Goal: Transaction & Acquisition: Purchase product/service

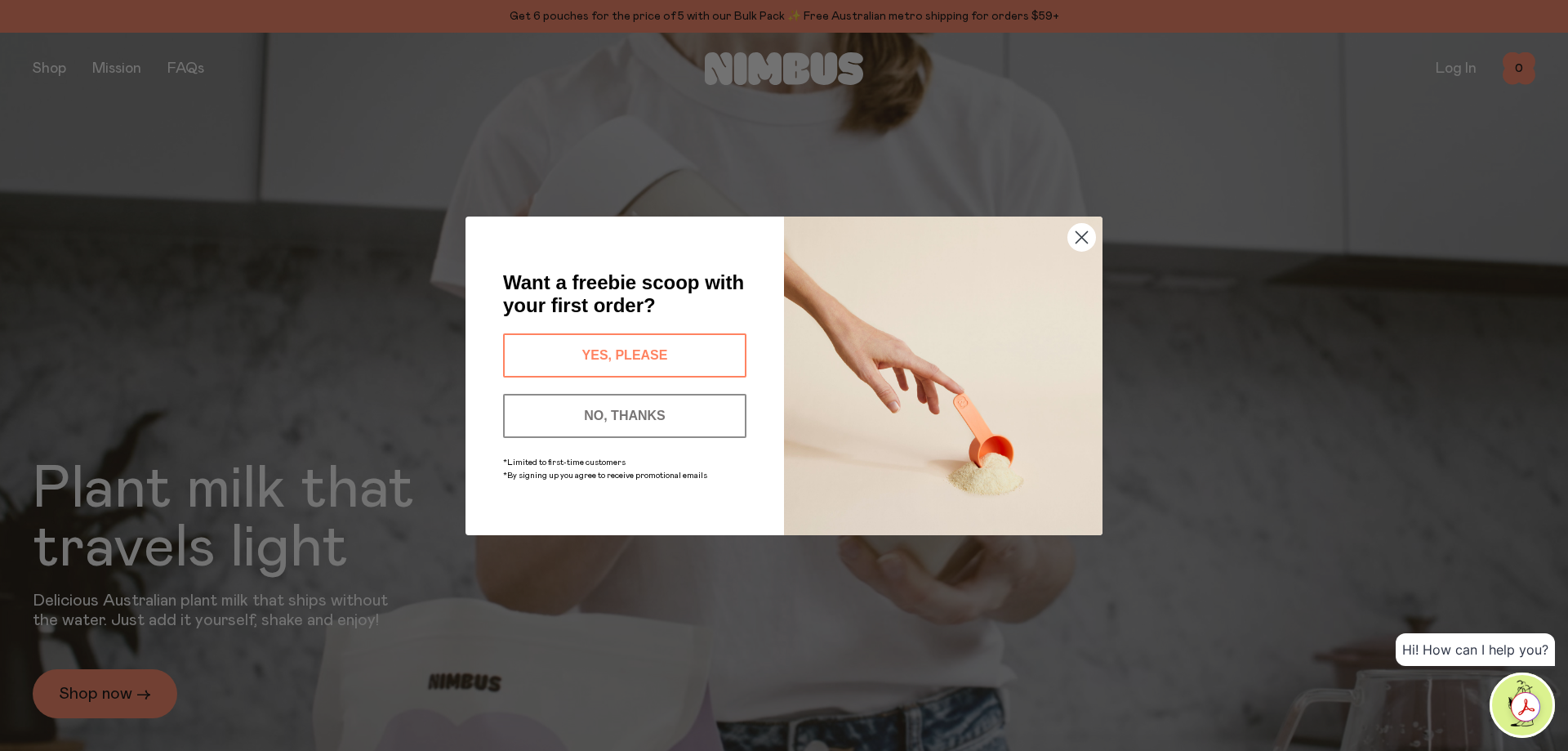
click at [628, 411] on button "NO, THANKS" at bounding box center [625, 415] width 243 height 44
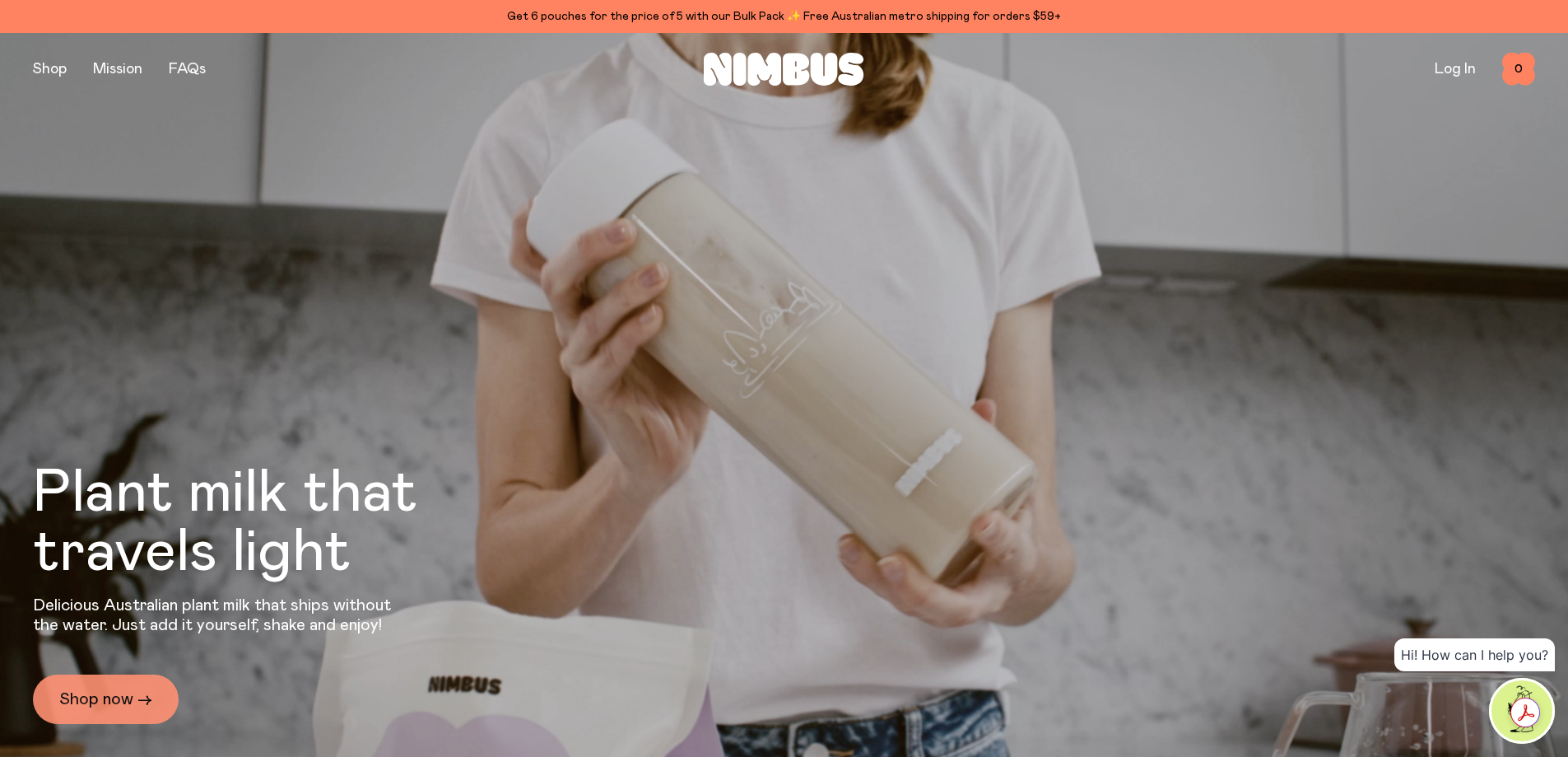
click at [106, 698] on link "Shop now →" at bounding box center [106, 699] width 145 height 49
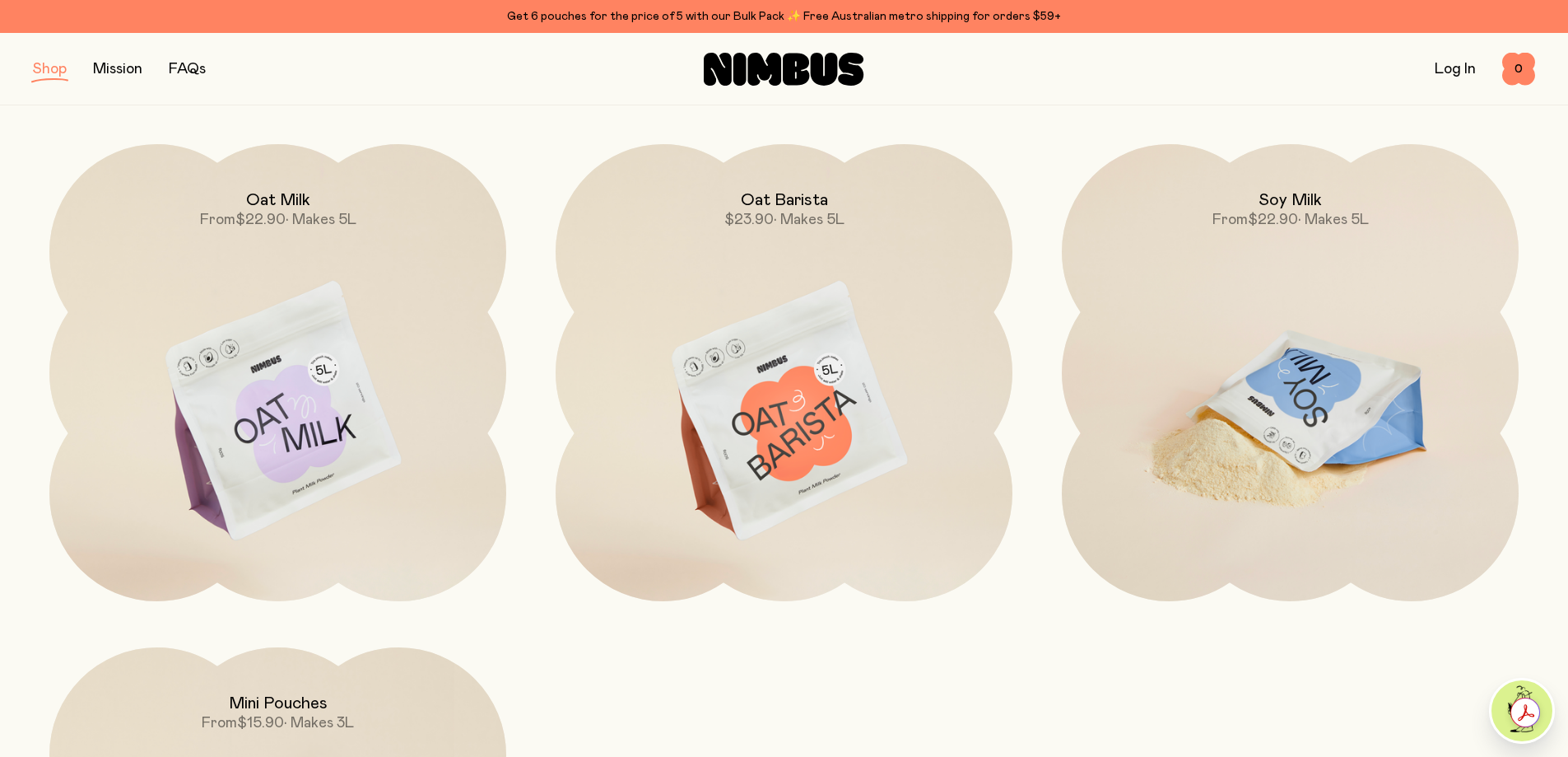
scroll to position [165, 0]
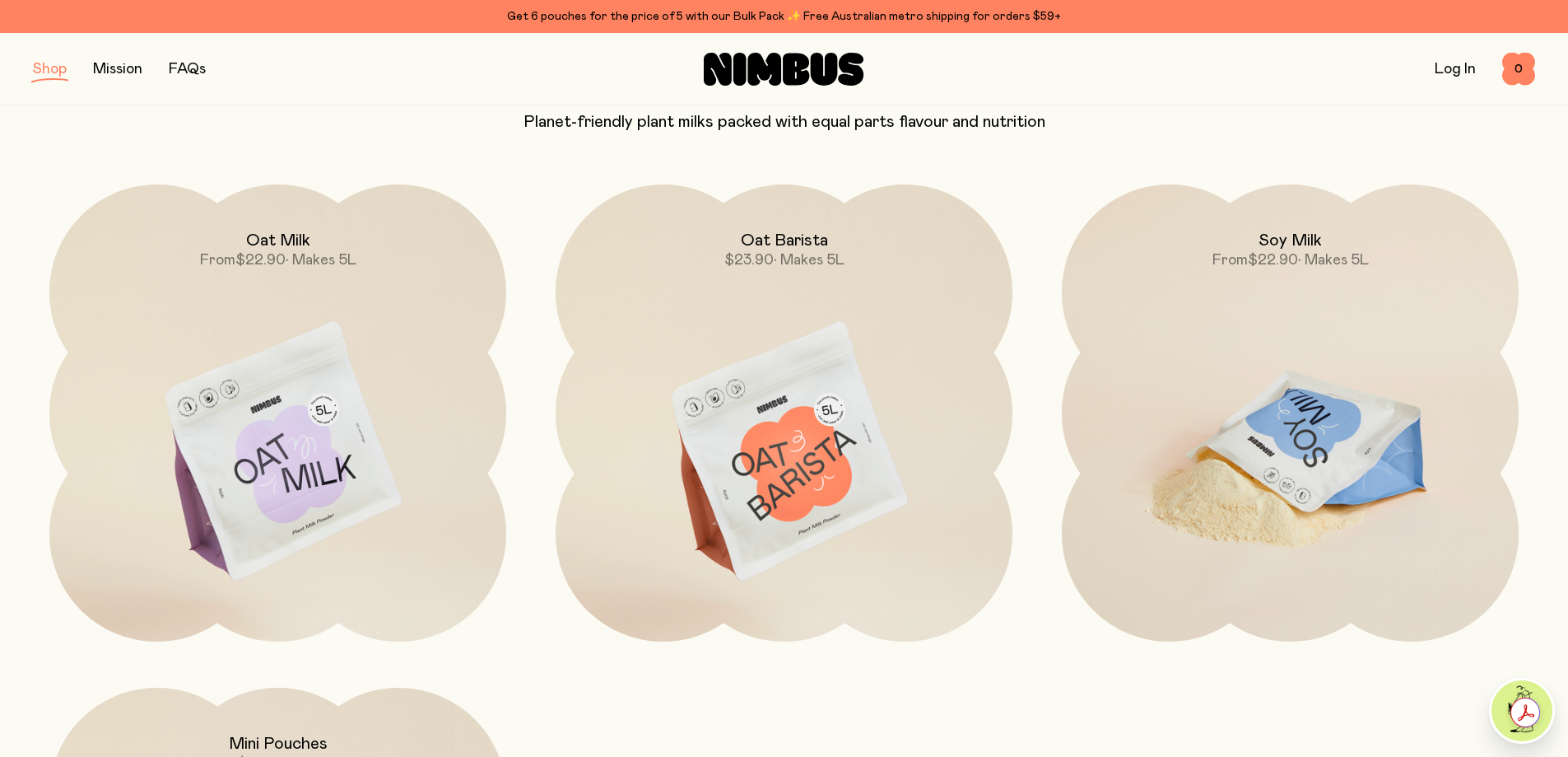
click at [1302, 459] on img at bounding box center [1290, 453] width 457 height 536
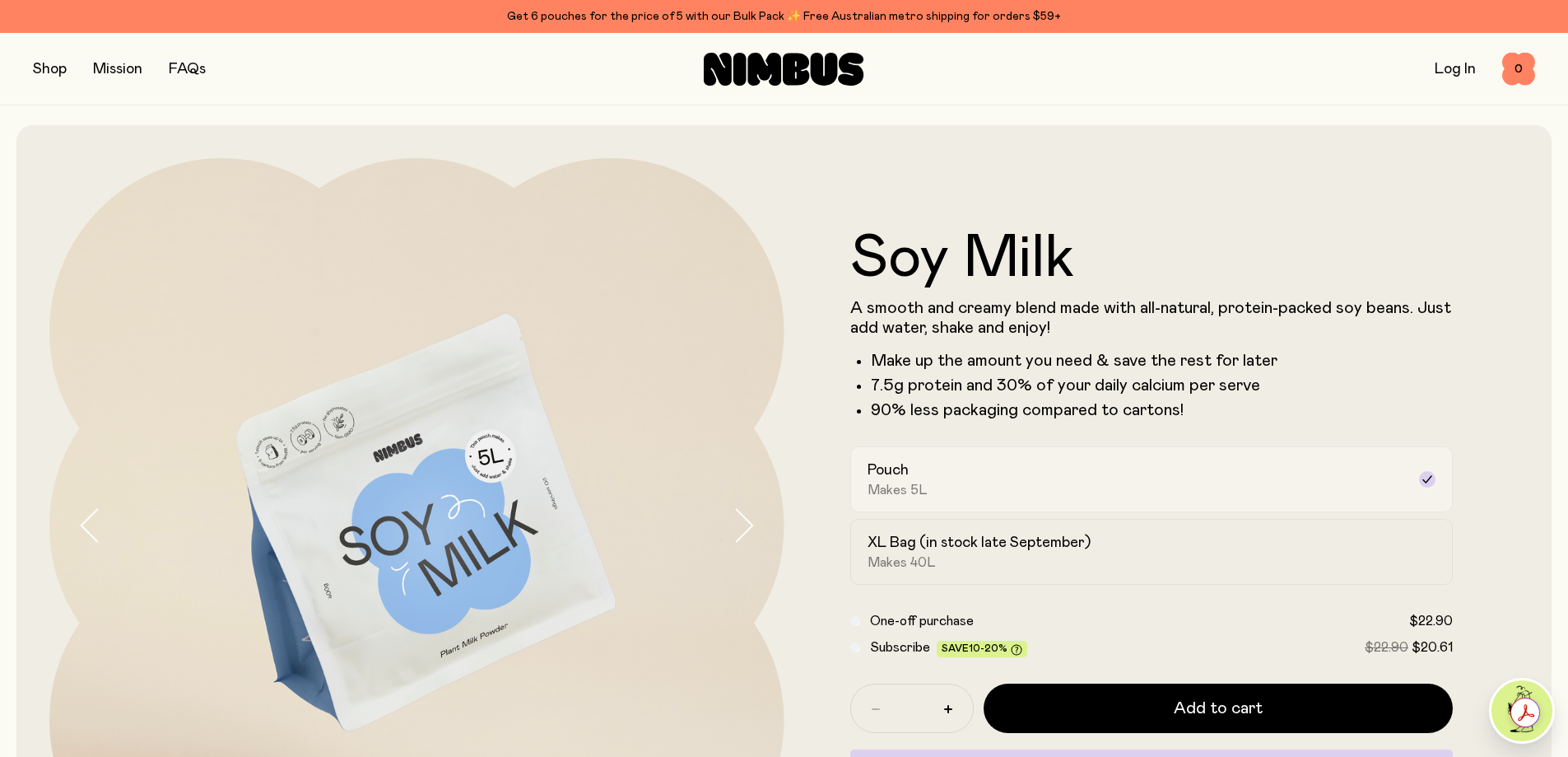
click at [990, 495] on div "Pouch Makes 5L" at bounding box center [1137, 479] width 539 height 38
click at [1036, 555] on div "XL Bag (in stock late September) Makes 40L" at bounding box center [1137, 552] width 539 height 38
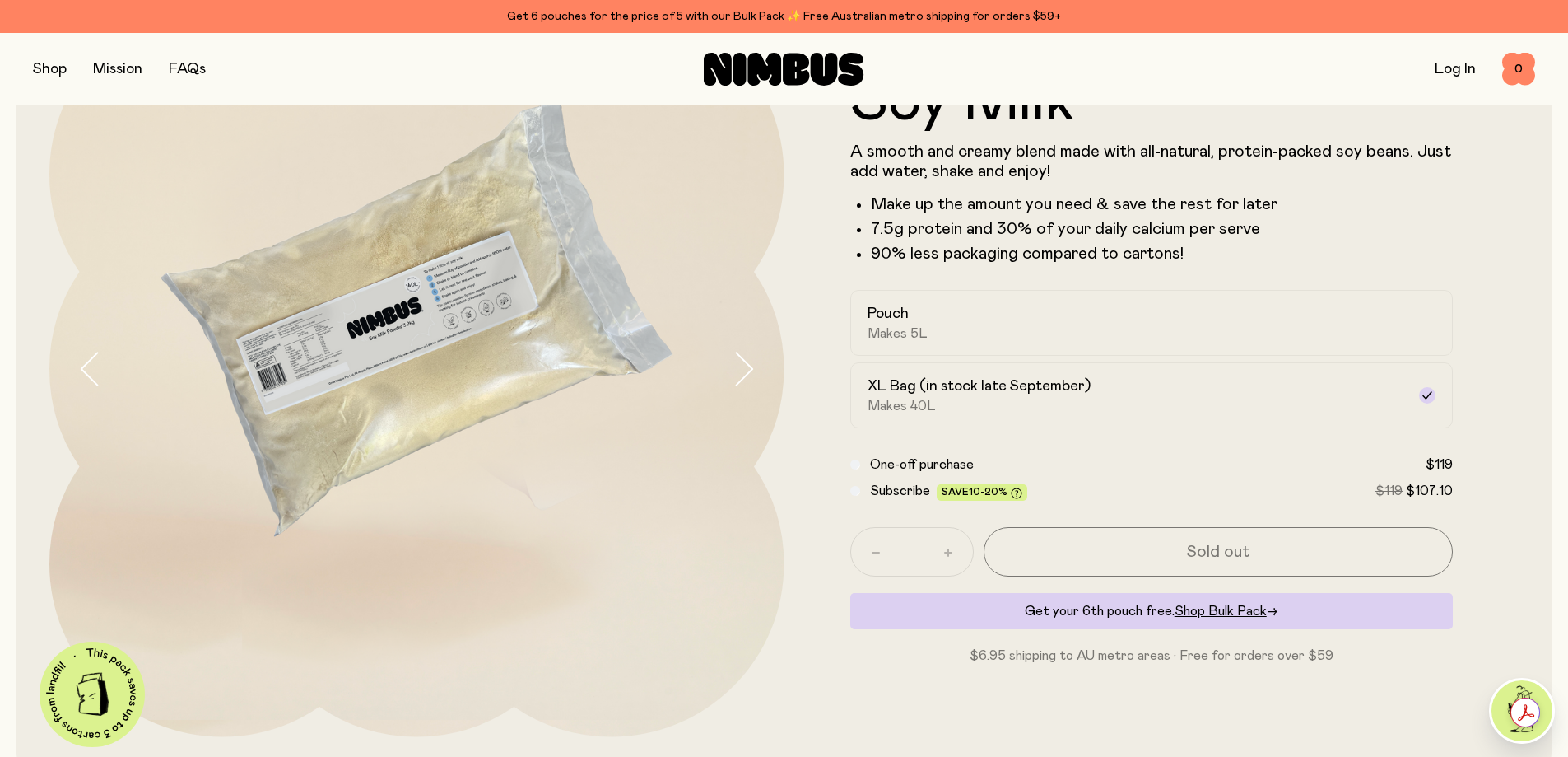
scroll to position [165, 0]
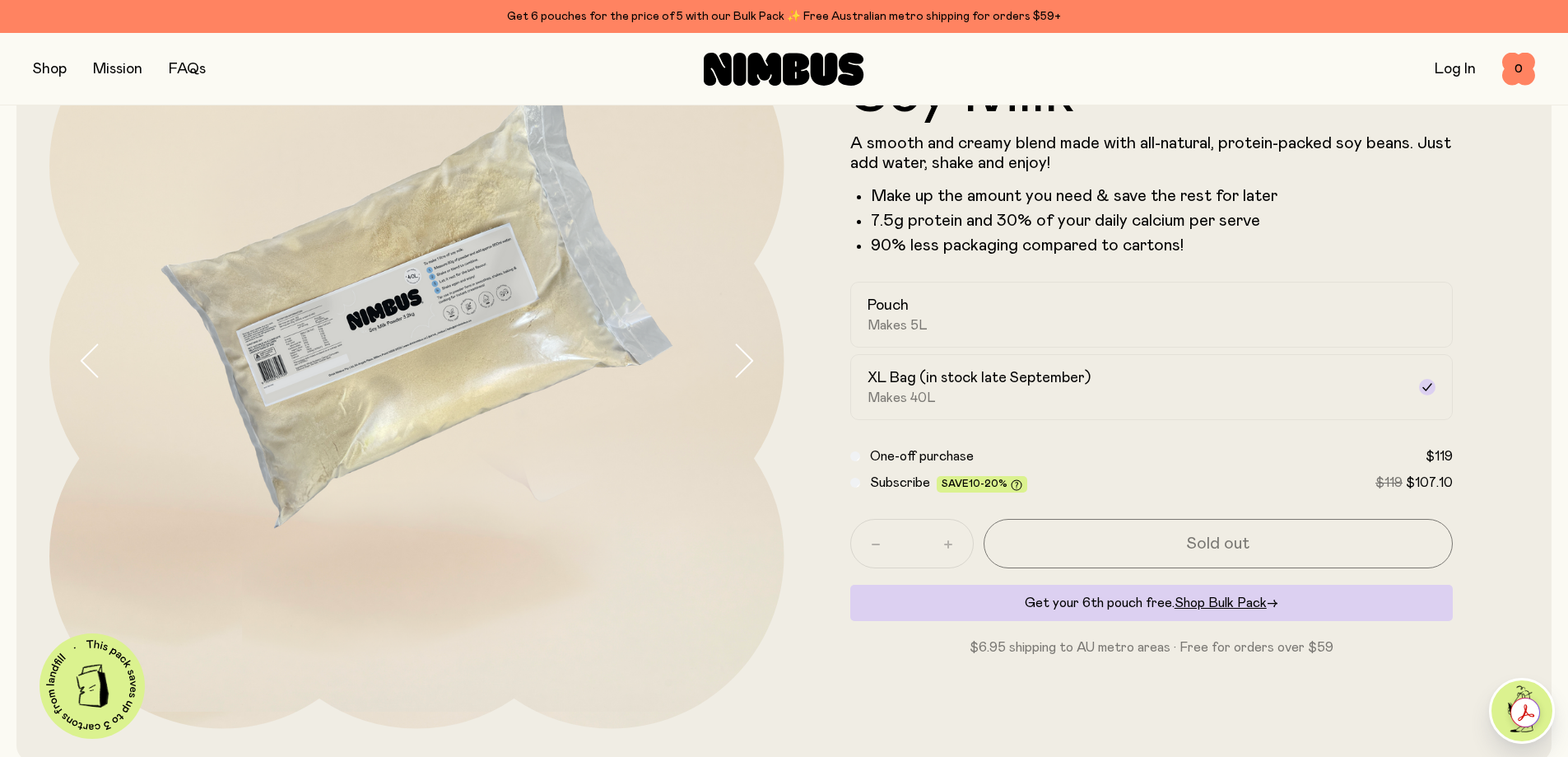
click at [743, 359] on icon "button" at bounding box center [744, 360] width 23 height 34
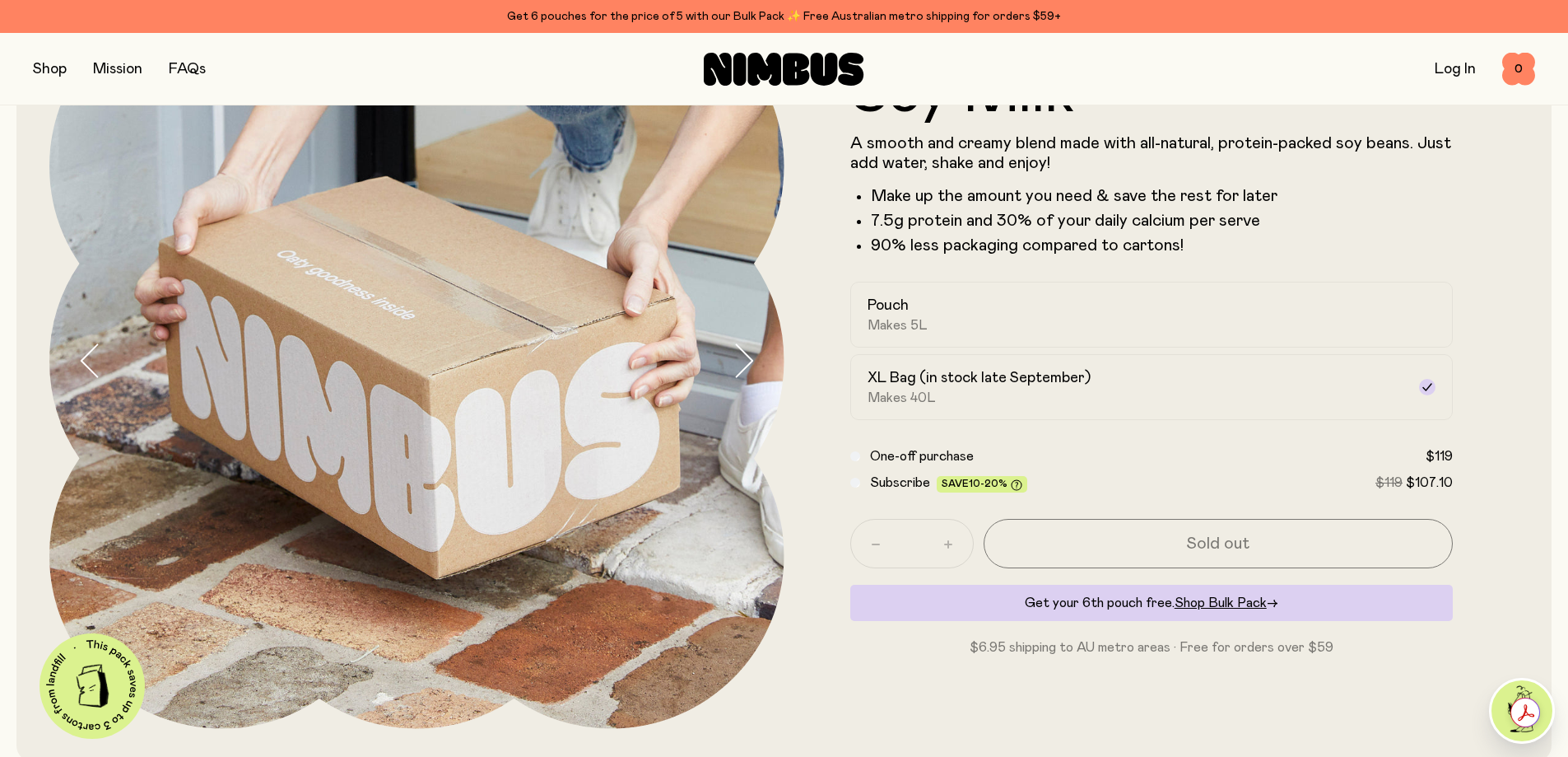
click at [743, 359] on icon "button" at bounding box center [744, 360] width 23 height 34
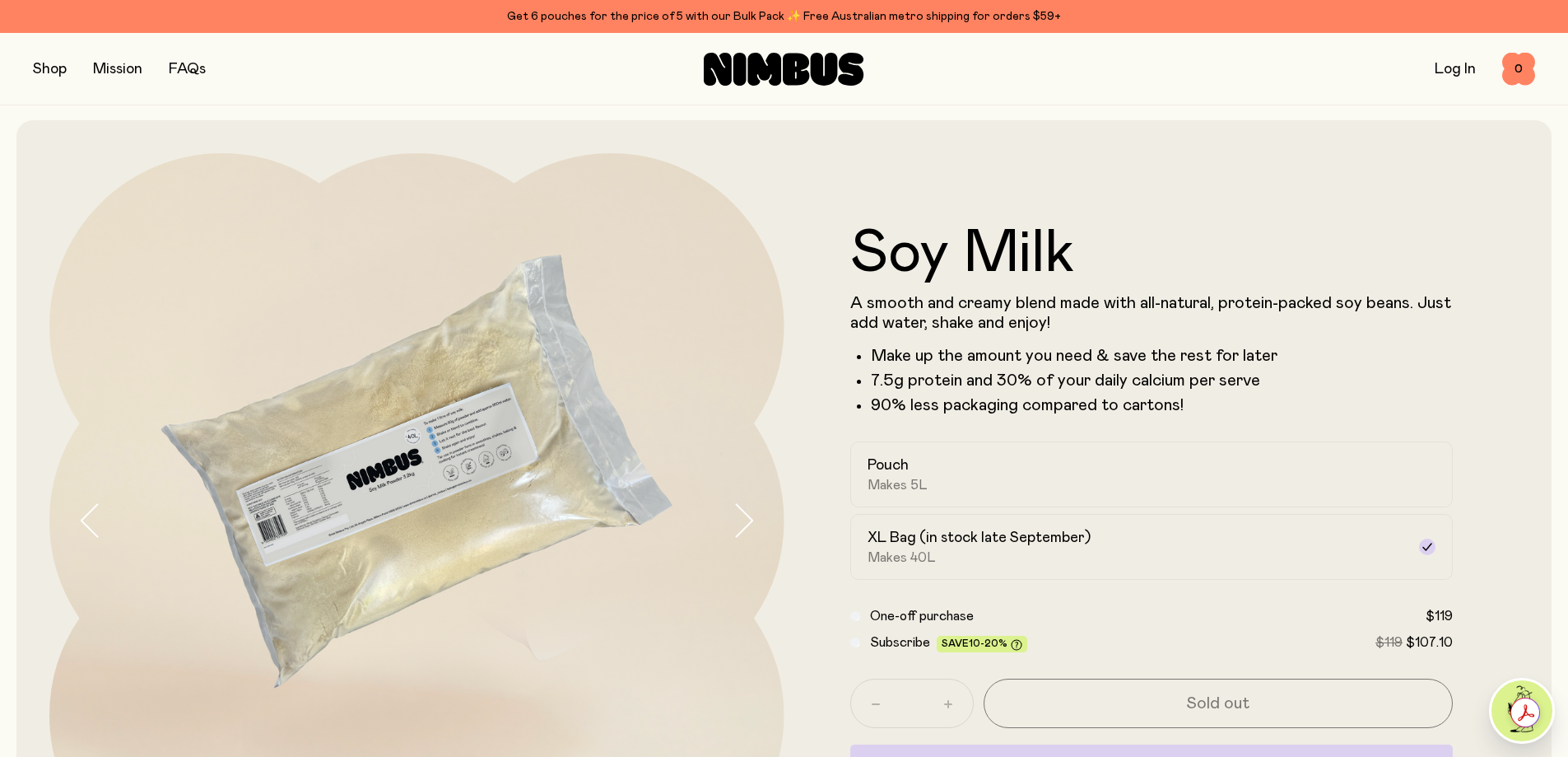
scroll to position [0, 0]
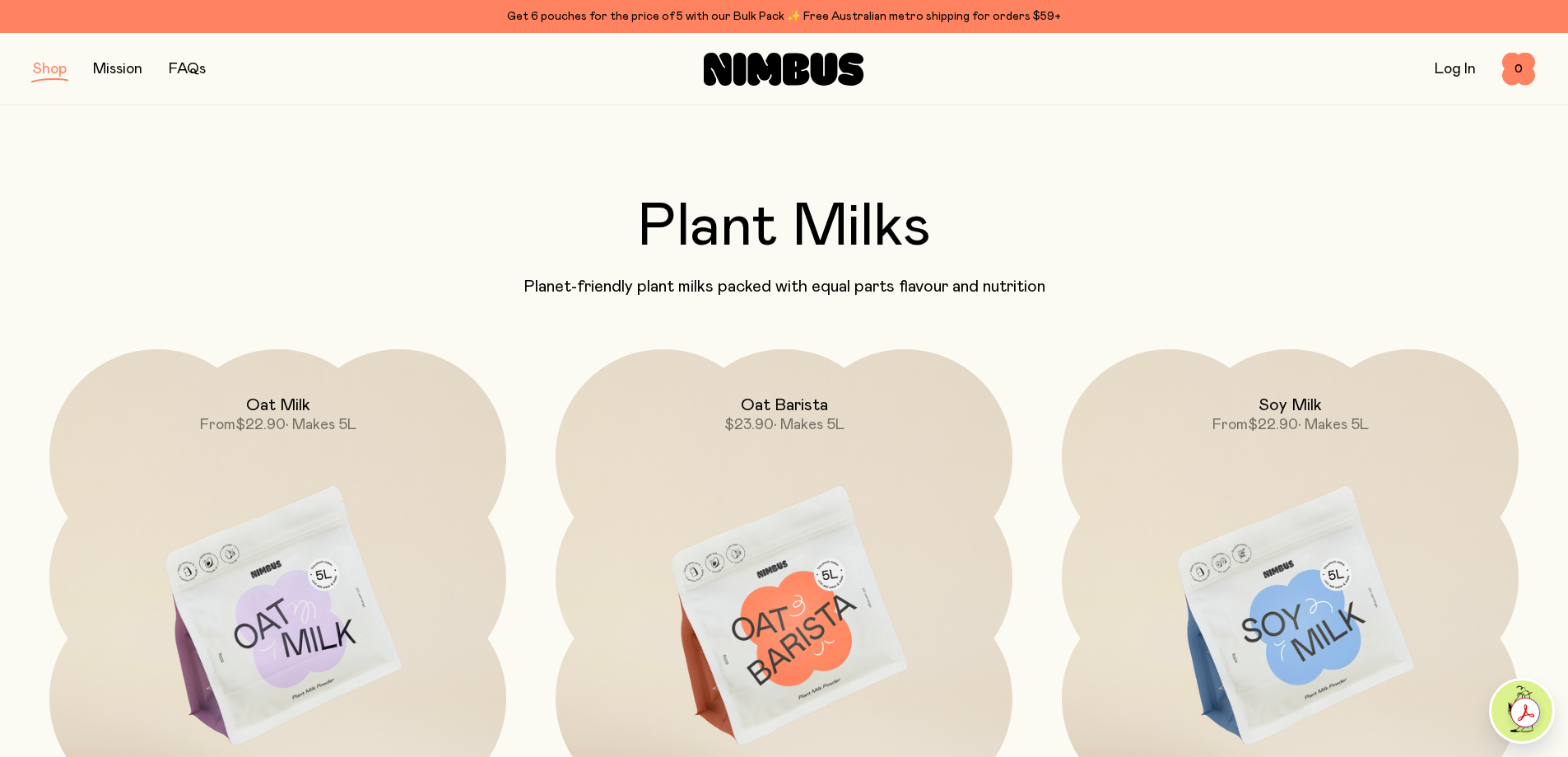
scroll to position [165, 0]
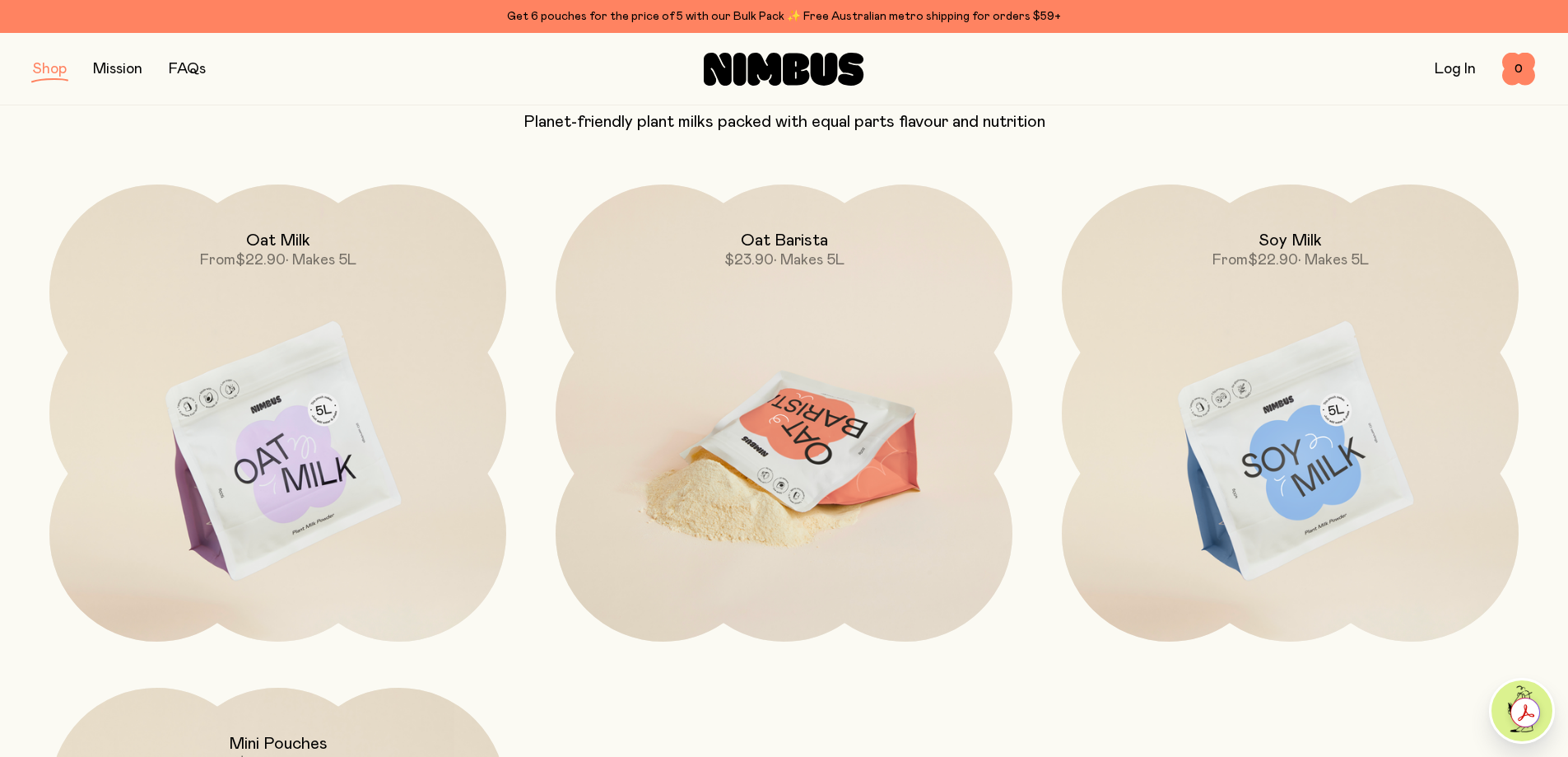
click at [814, 479] on img at bounding box center [784, 453] width 457 height 536
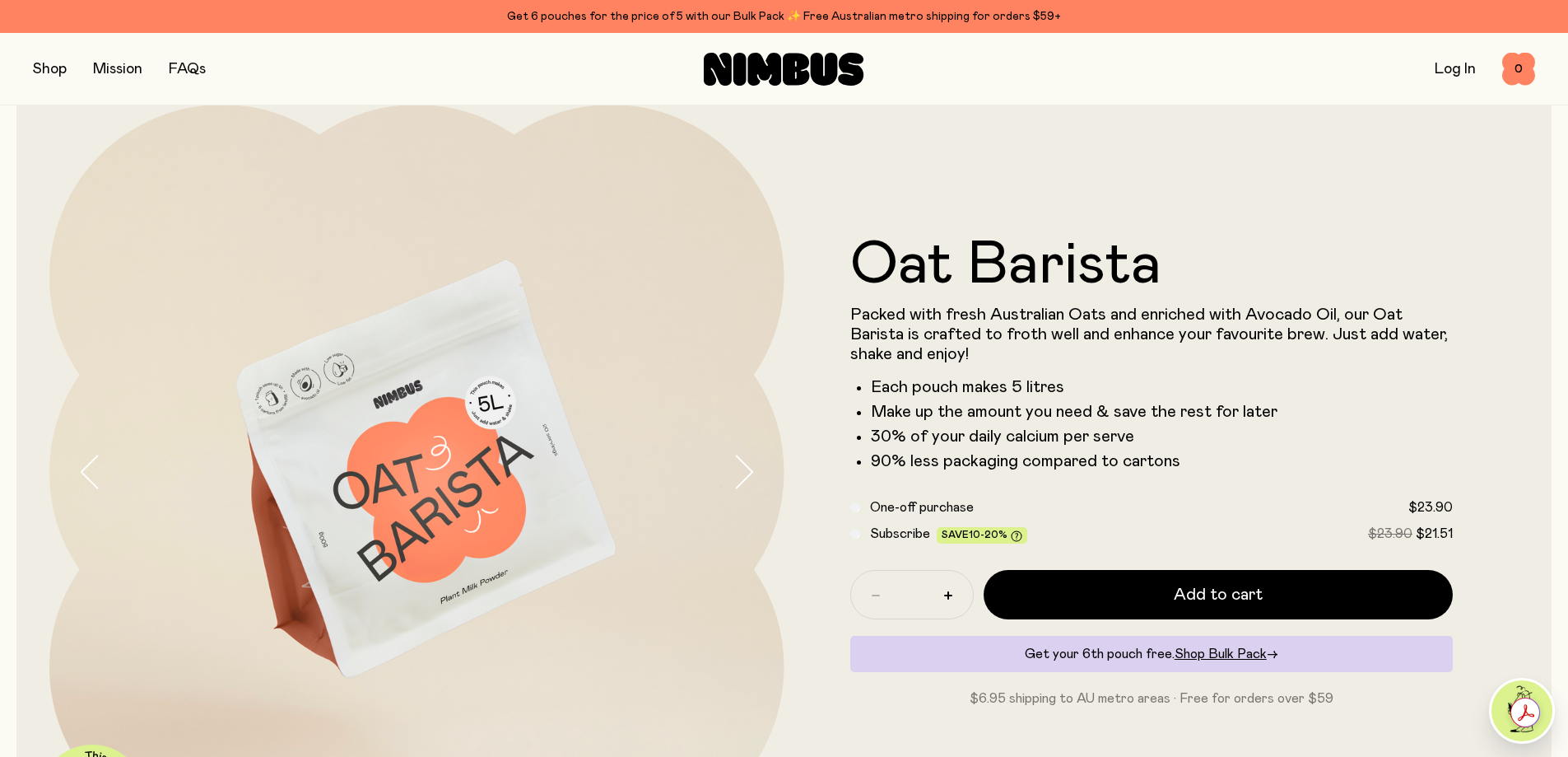
scroll to position [83, 0]
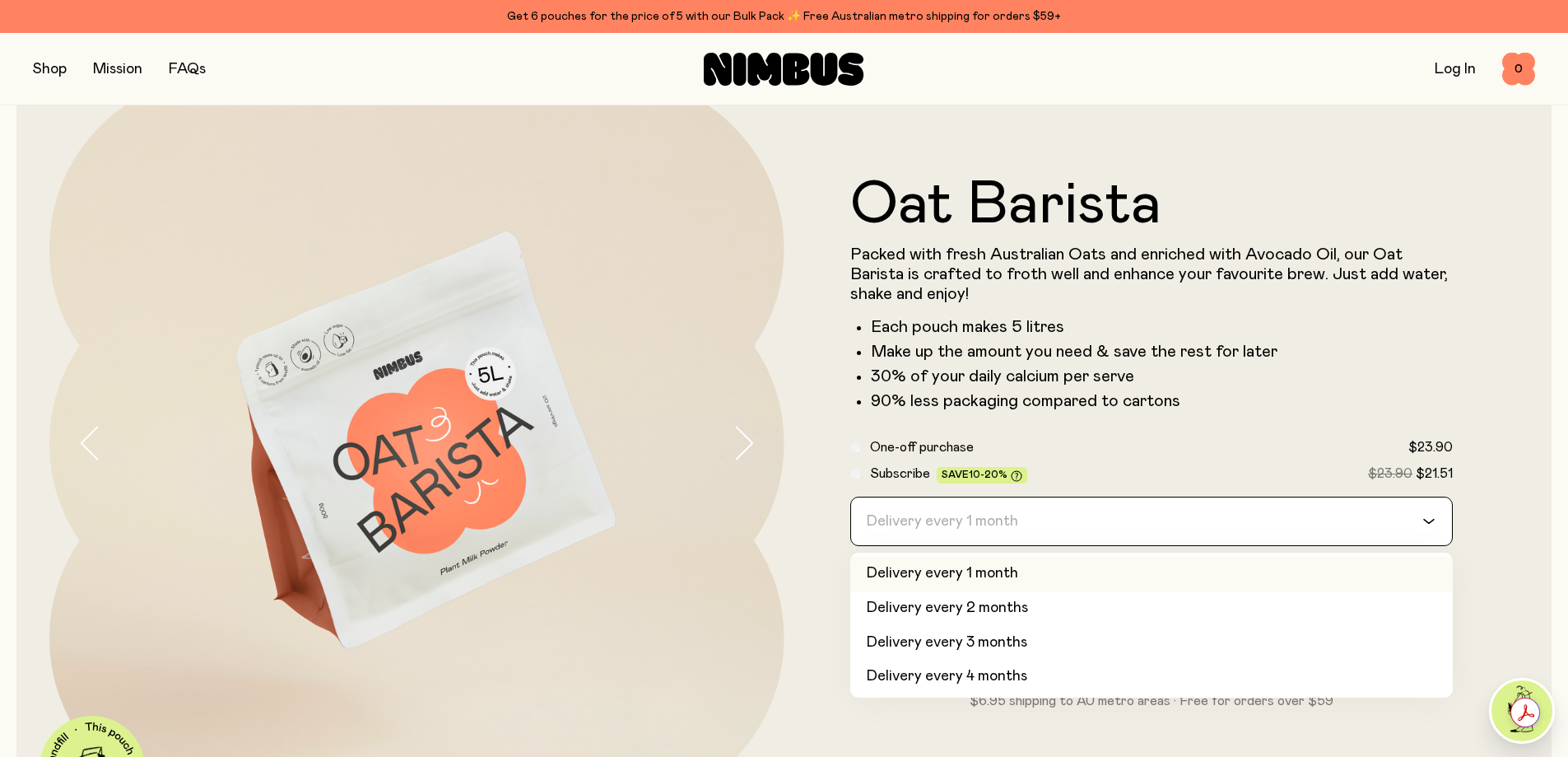
click at [1157, 525] on input "Search for option" at bounding box center [1142, 521] width 561 height 48
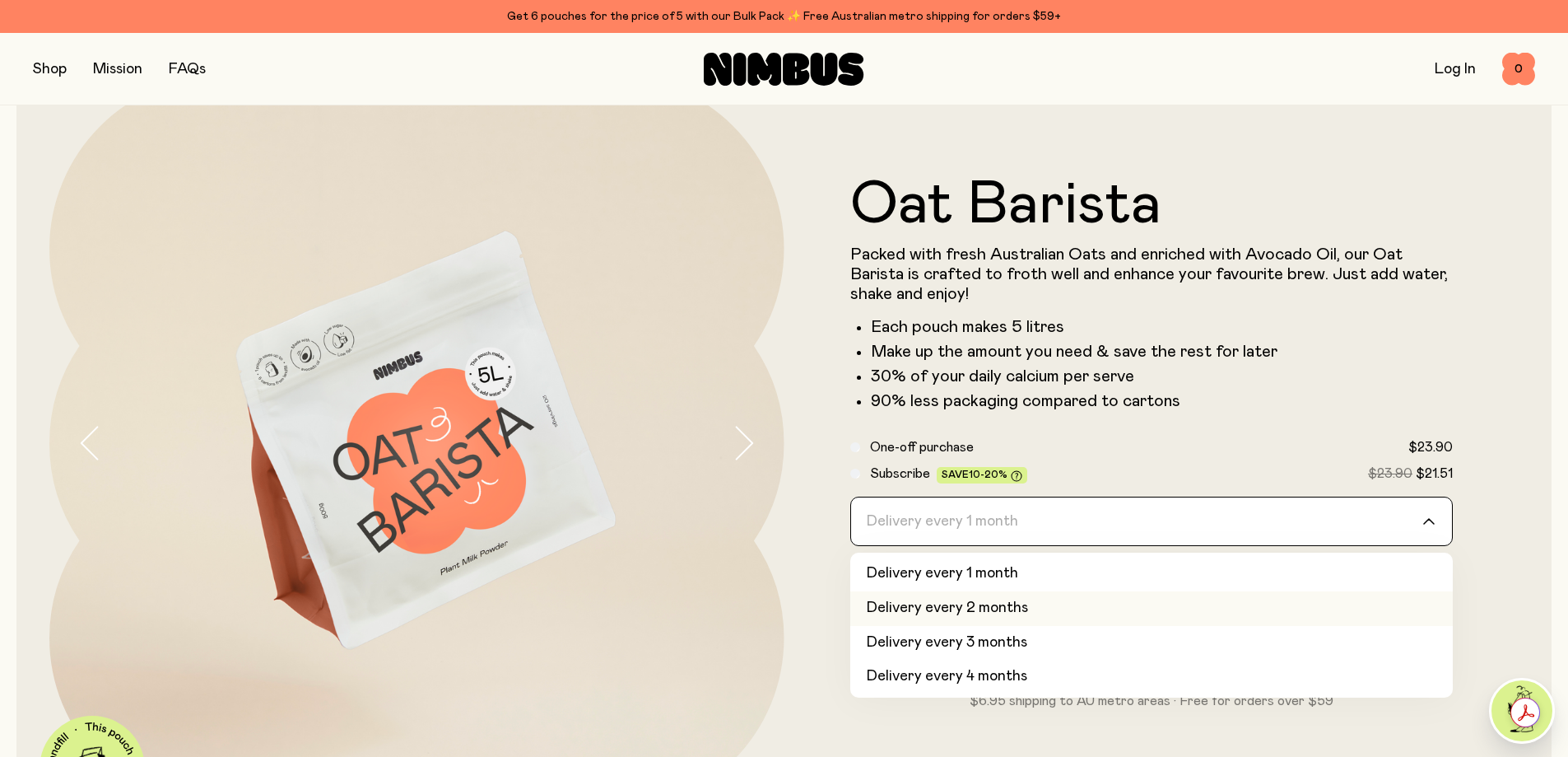
click at [978, 606] on li "Delivery every 2 months" at bounding box center [1152, 609] width 604 height 34
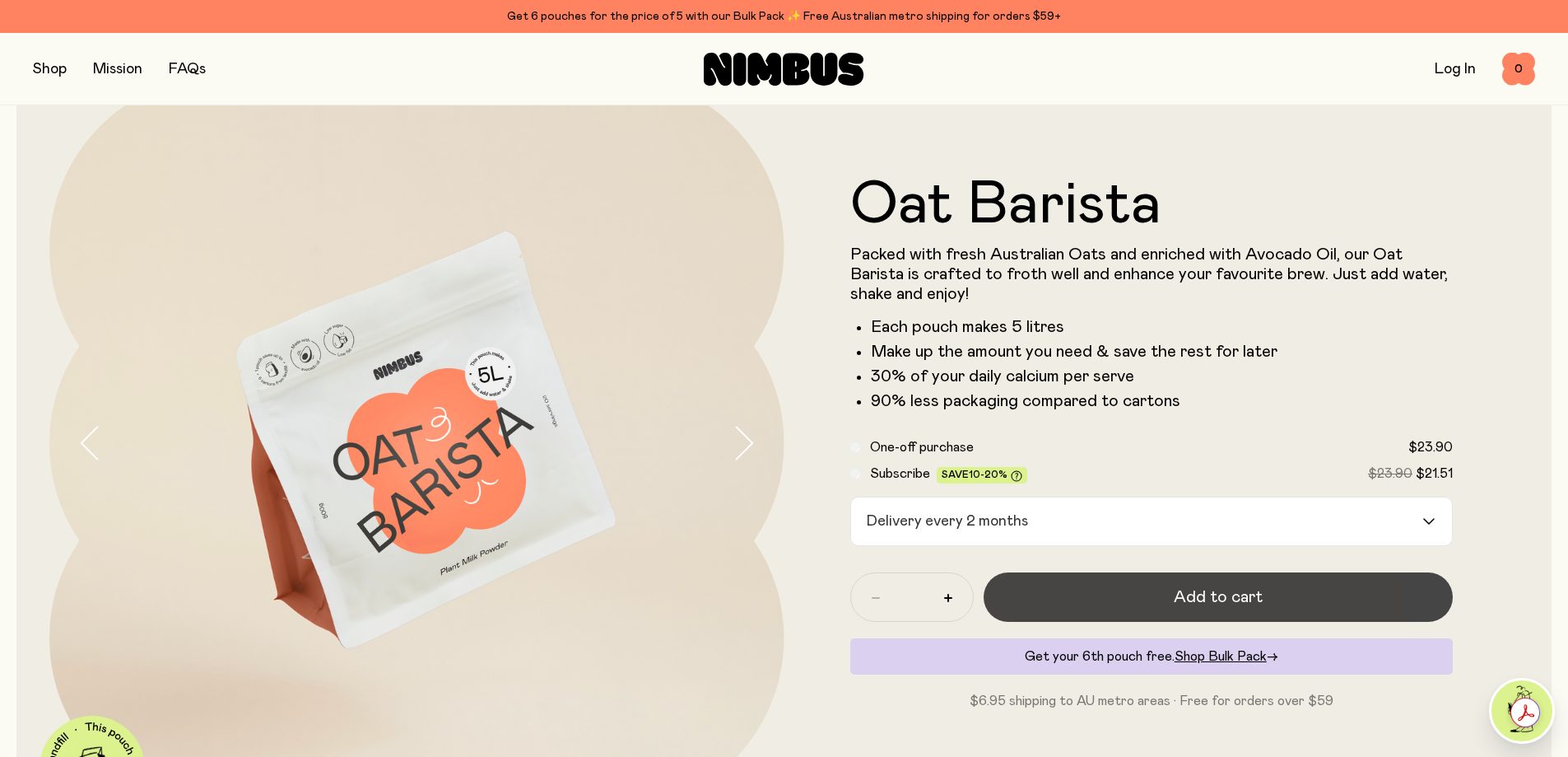
click at [1144, 585] on button "Add to cart" at bounding box center [1219, 597] width 470 height 49
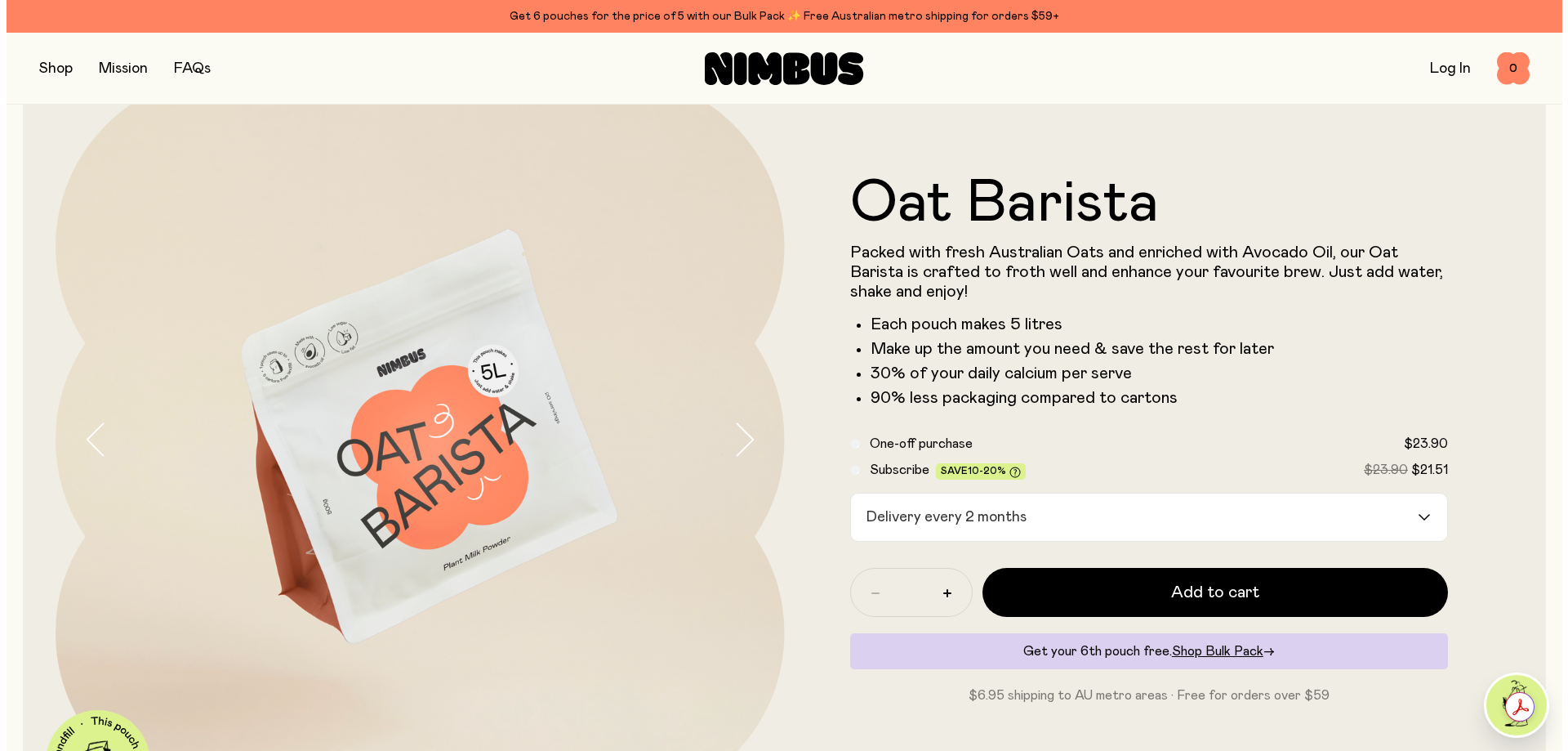
scroll to position [0, 0]
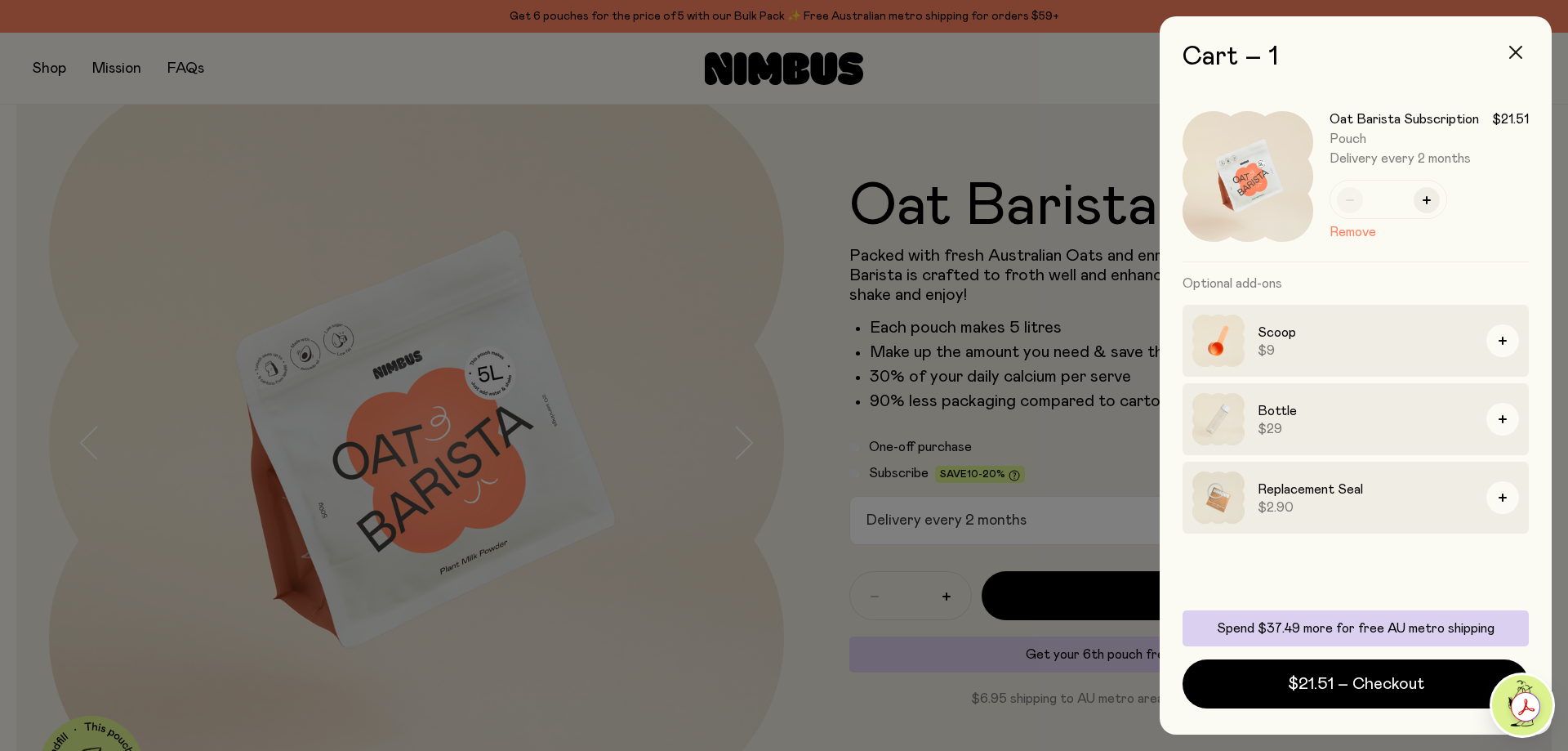
click at [1508, 51] on button "button" at bounding box center [1516, 53] width 40 height 40
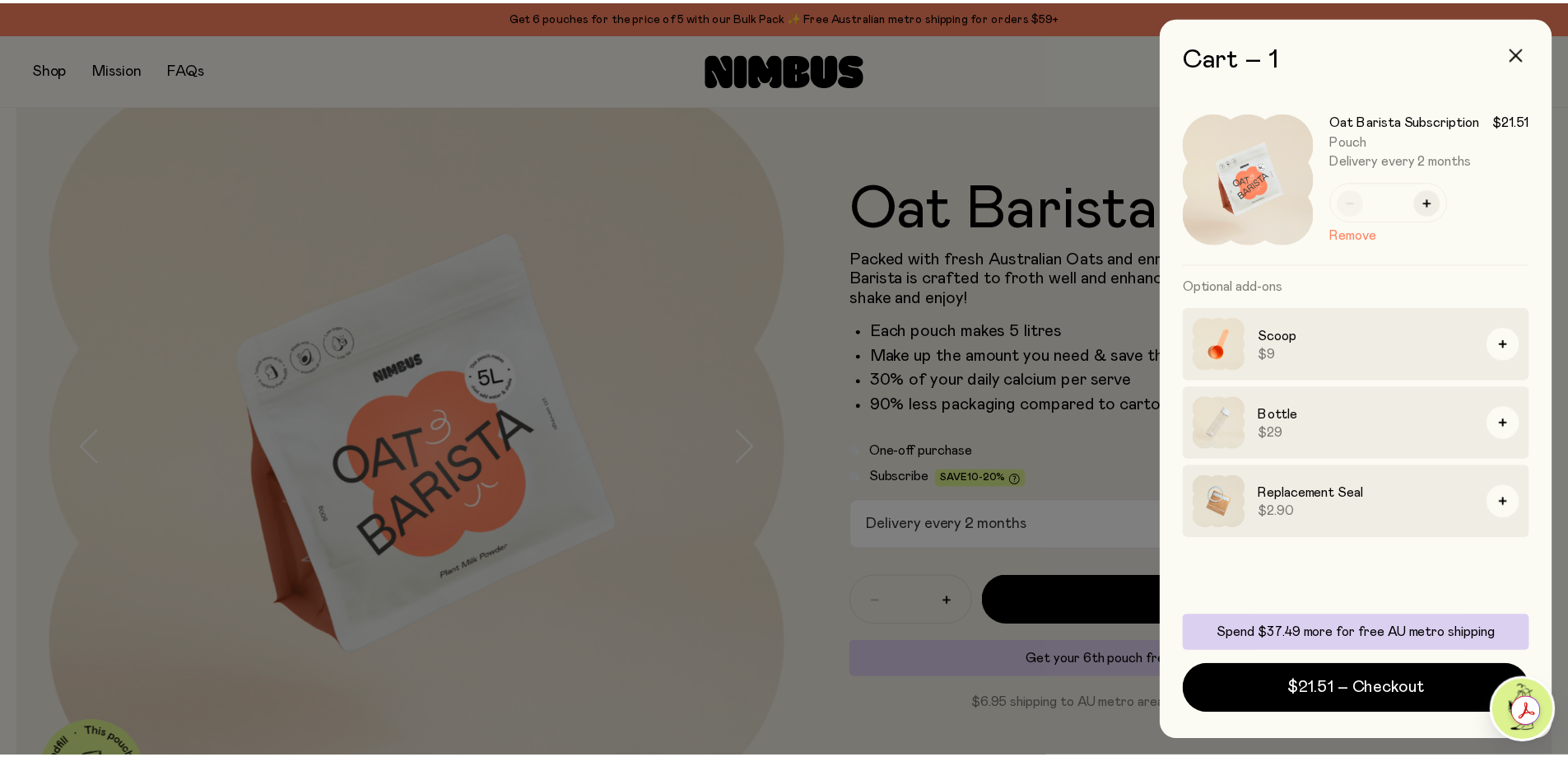
scroll to position [83, 0]
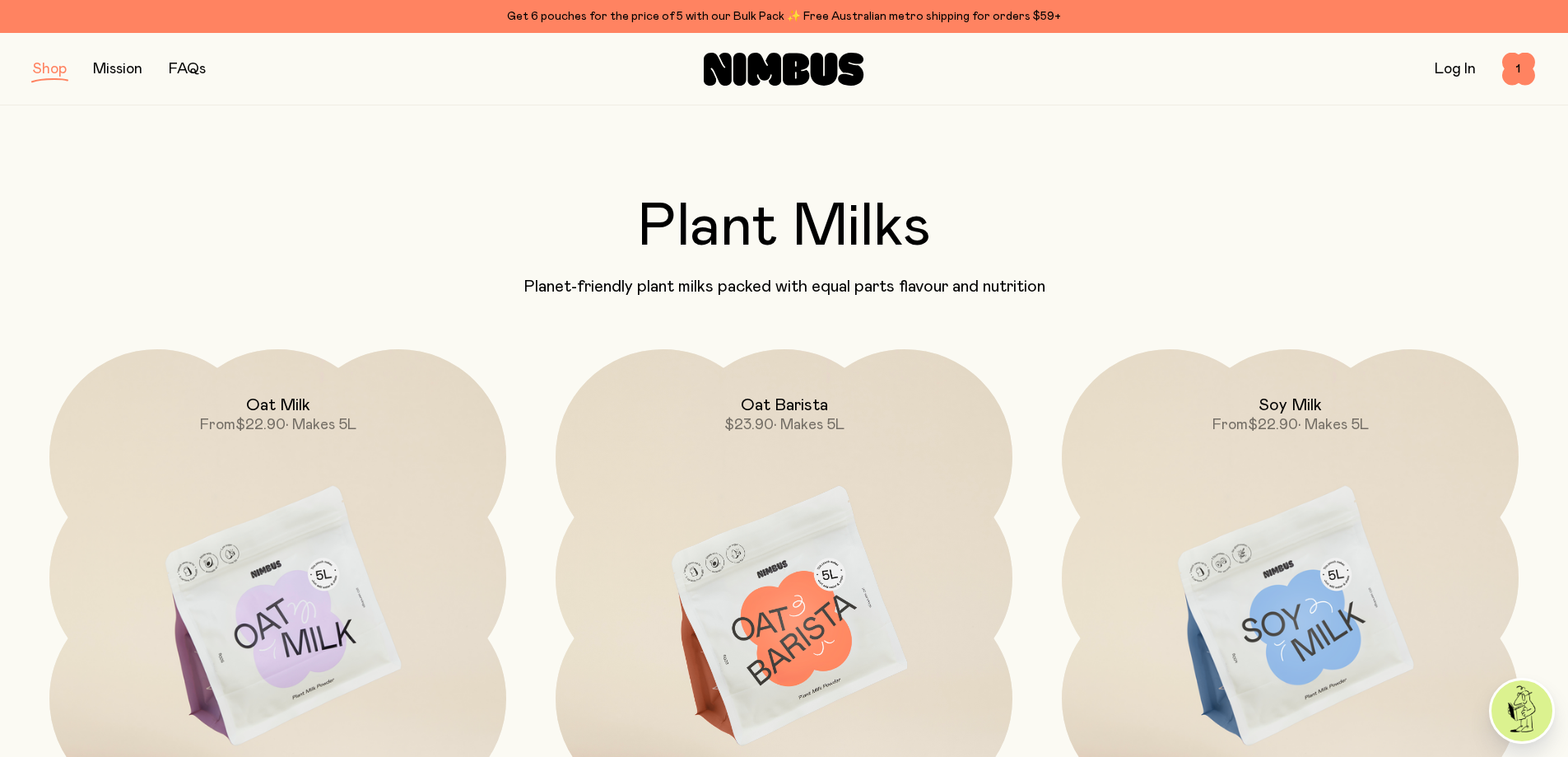
click at [106, 70] on link "Mission" at bounding box center [118, 69] width 49 height 15
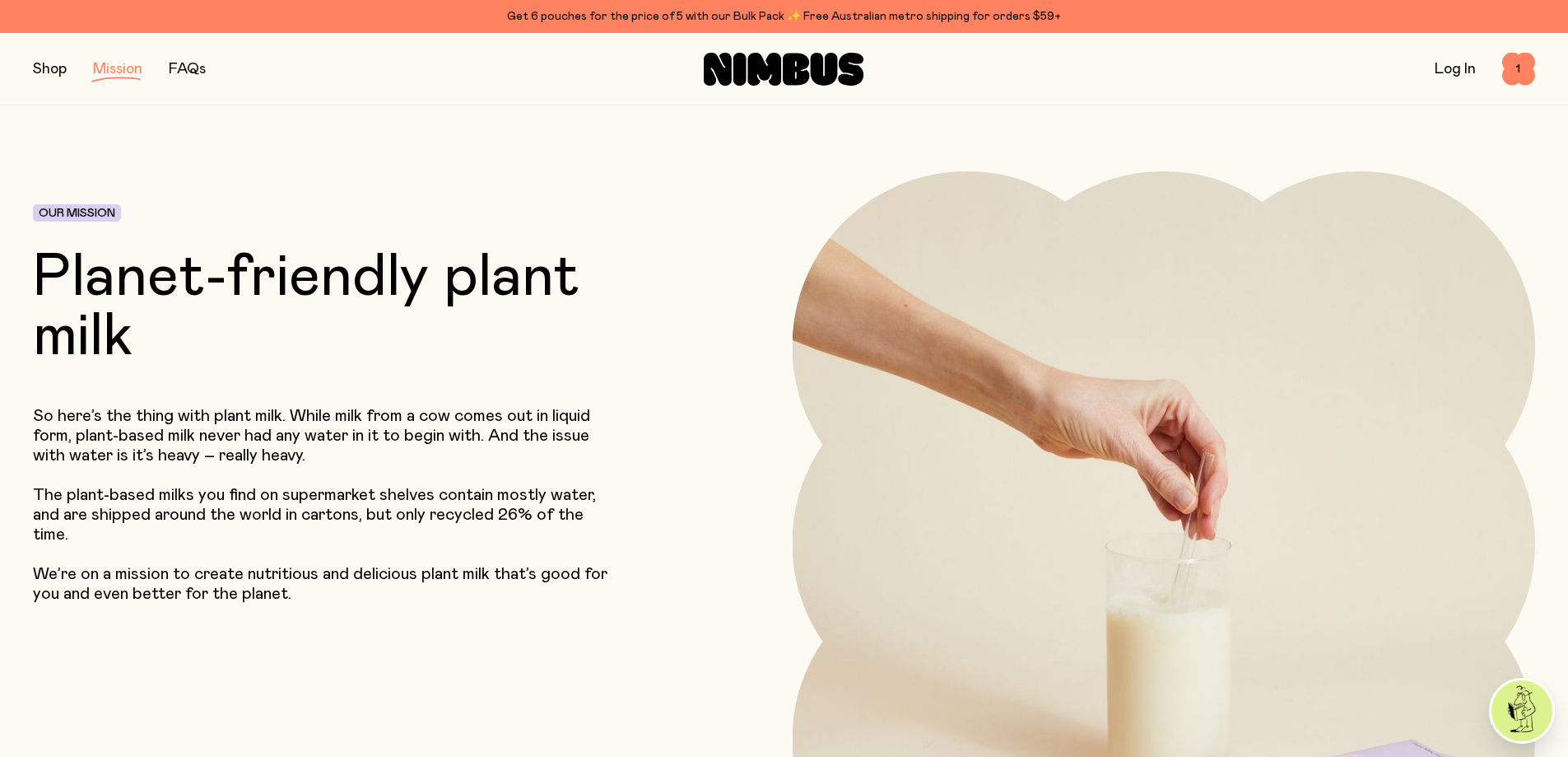
click at [32, 64] on div "Shop Mission FAQs Log In 1 1" at bounding box center [784, 69] width 1568 height 72
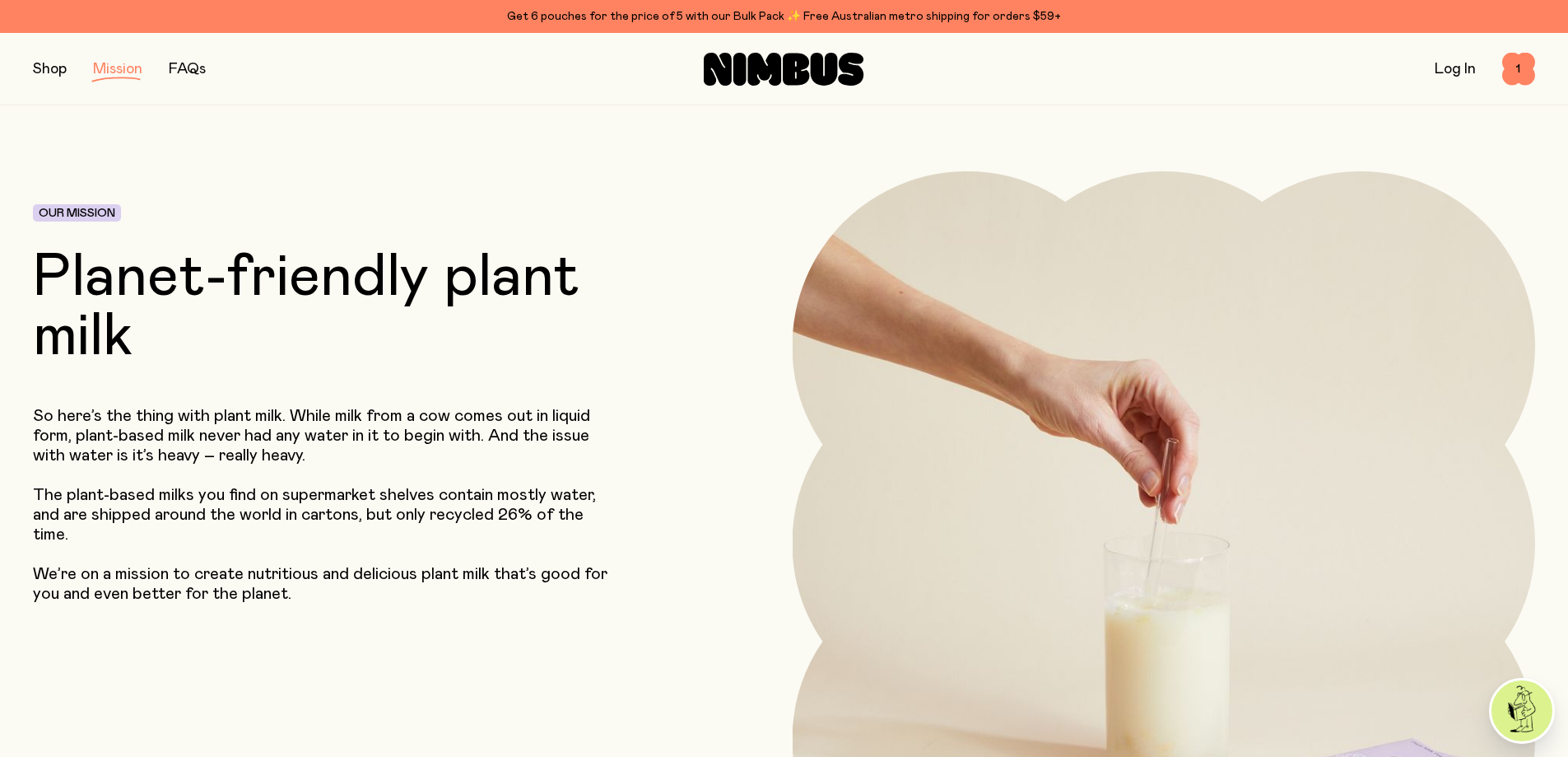
click at [45, 68] on button "button" at bounding box center [49, 69] width 33 height 23
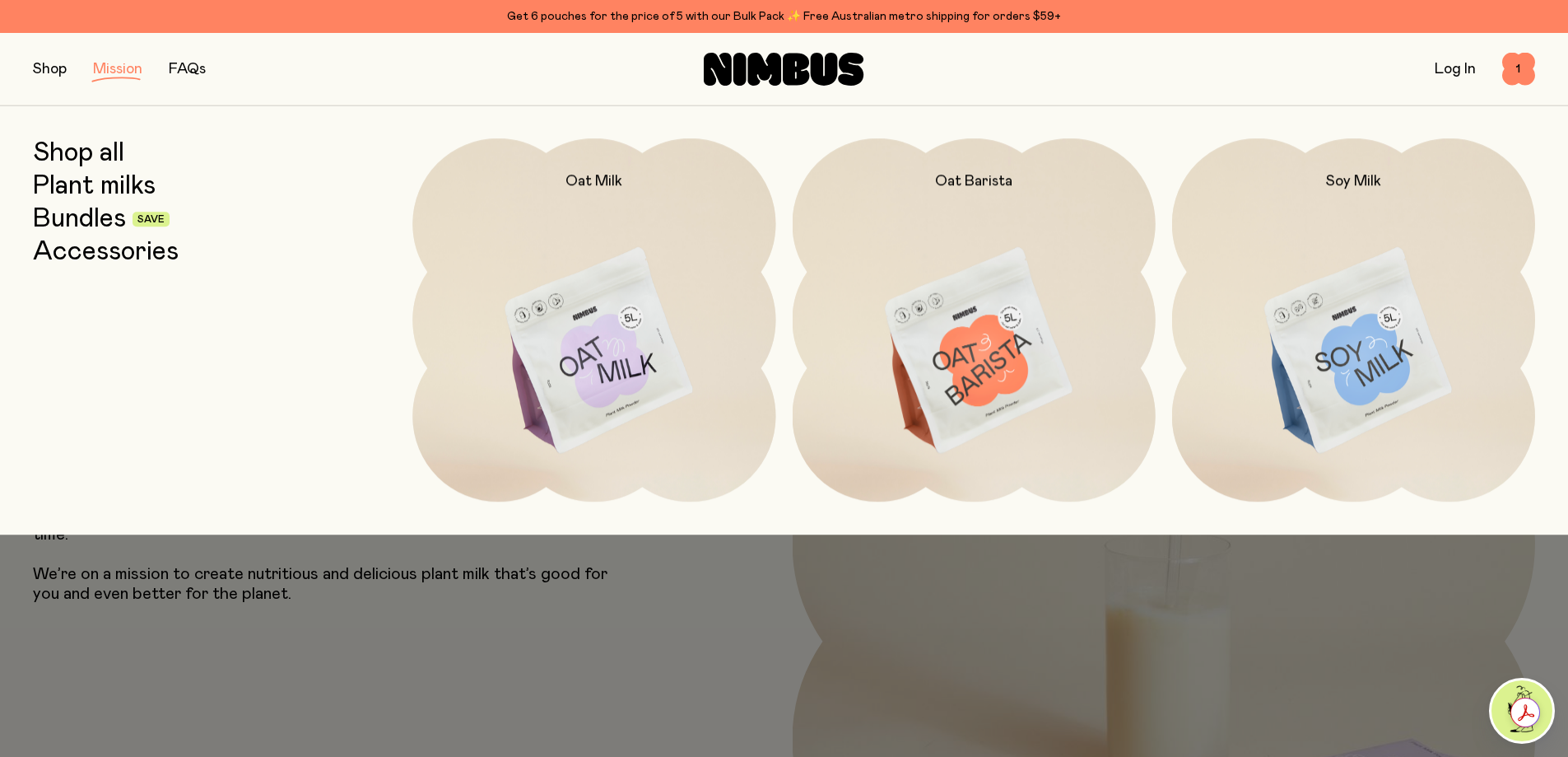
click at [126, 247] on link "Accessories" at bounding box center [106, 251] width 145 height 29
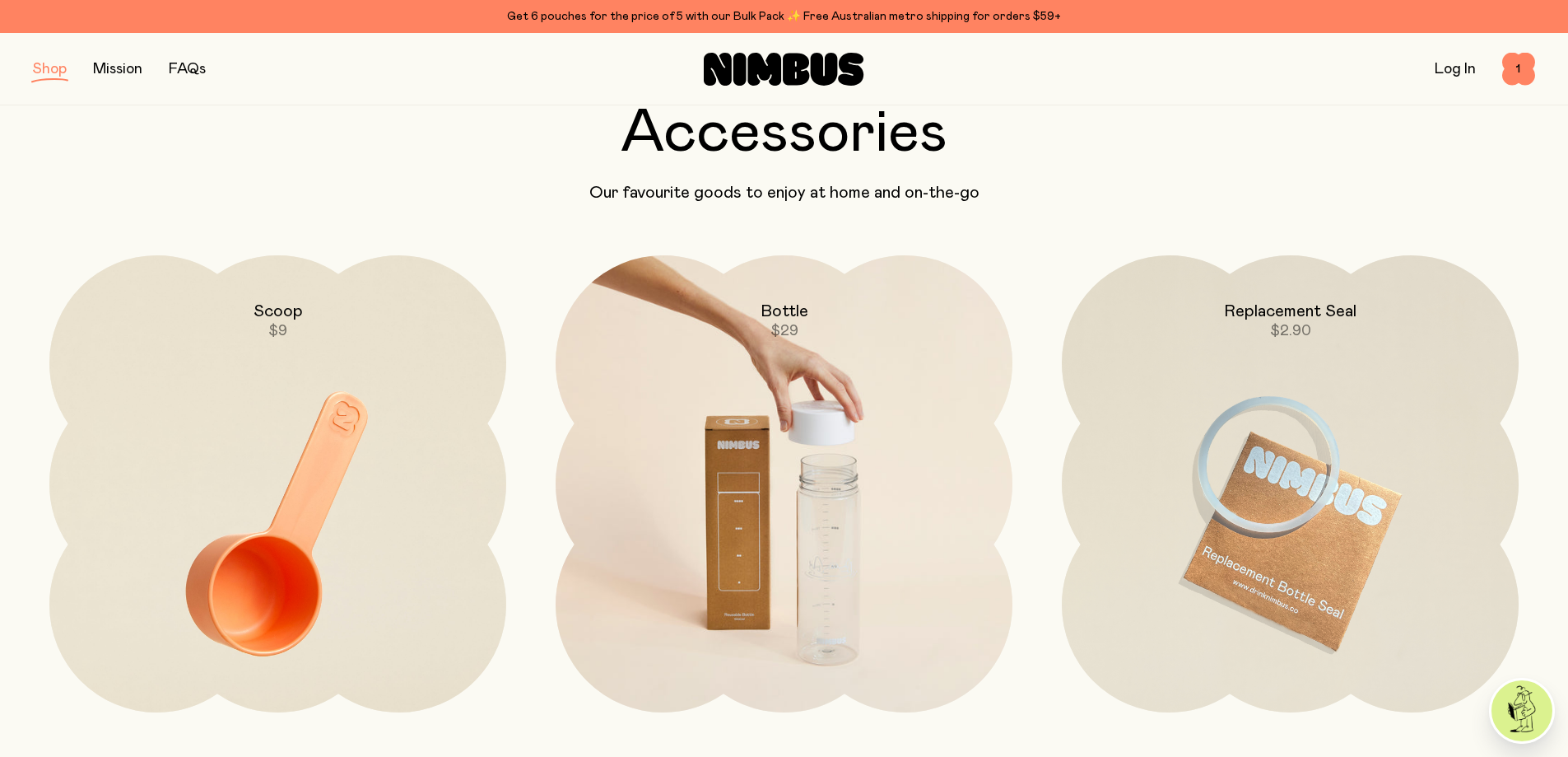
scroll to position [83, 0]
